Goal: Information Seeking & Learning: Learn about a topic

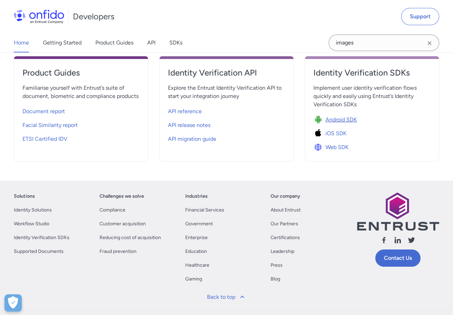
scroll to position [248, 0]
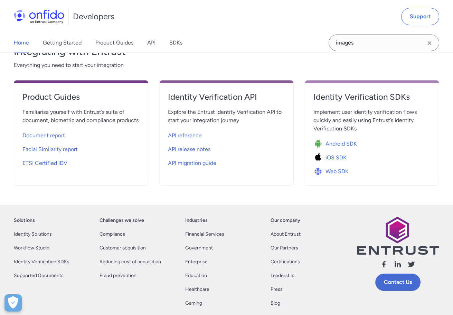
click at [340, 158] on span "iOS SDK" at bounding box center [335, 158] width 21 height 8
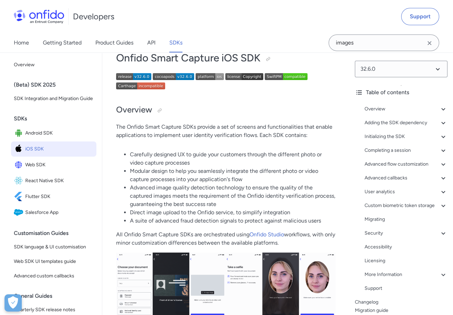
scroll to position [55, 0]
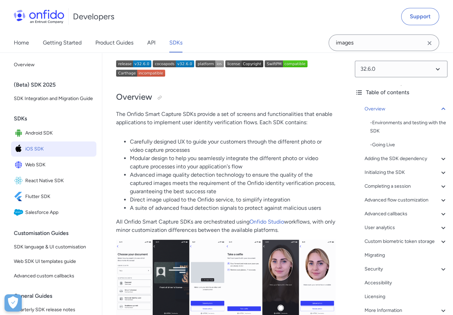
click at [281, 264] on img at bounding box center [225, 279] width 219 height 79
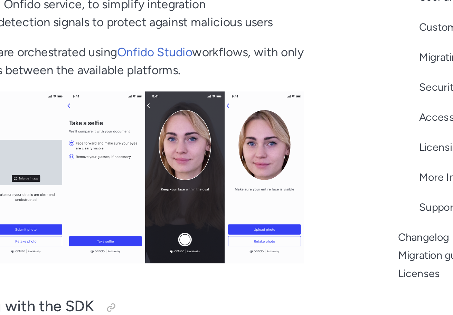
scroll to position [83, 0]
